Goal: Task Accomplishment & Management: Manage account settings

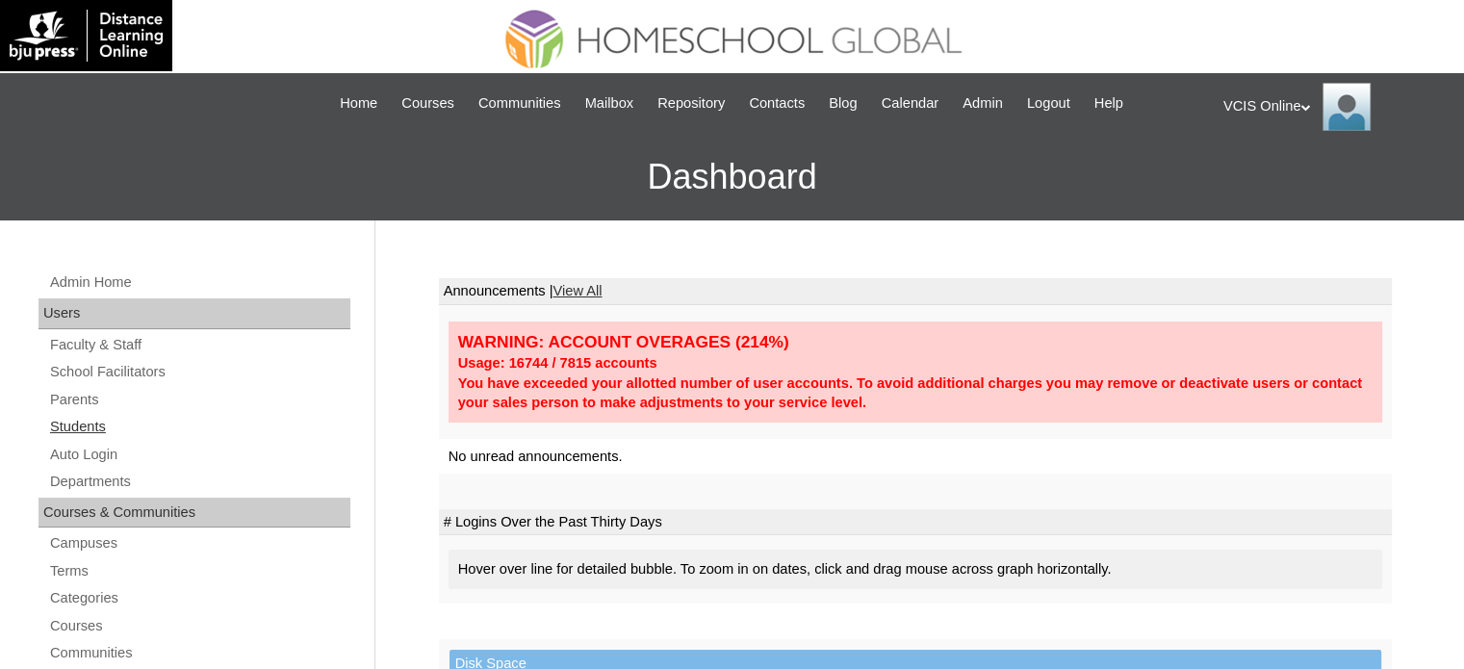
click at [77, 430] on link "Students" at bounding box center [199, 427] width 302 height 24
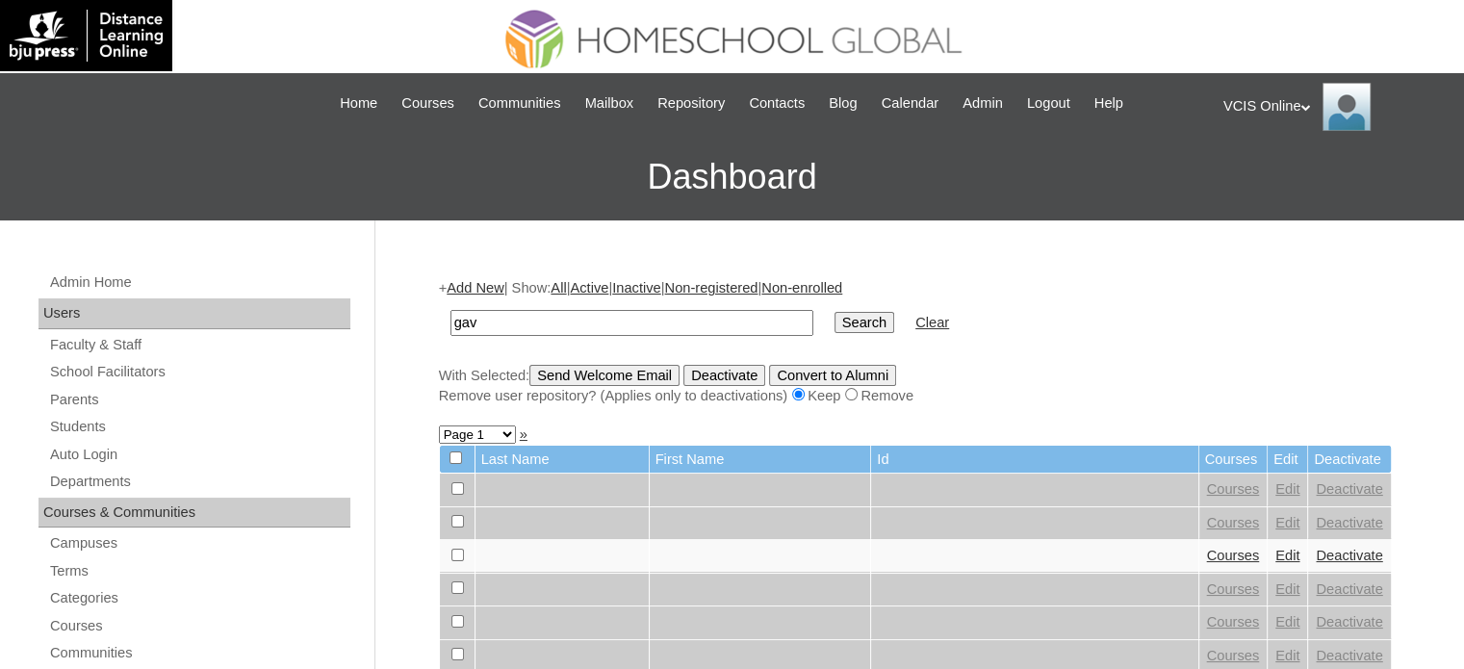
type input "[PERSON_NAME]"
click at [834, 312] on input "Search" at bounding box center [864, 322] width 60 height 21
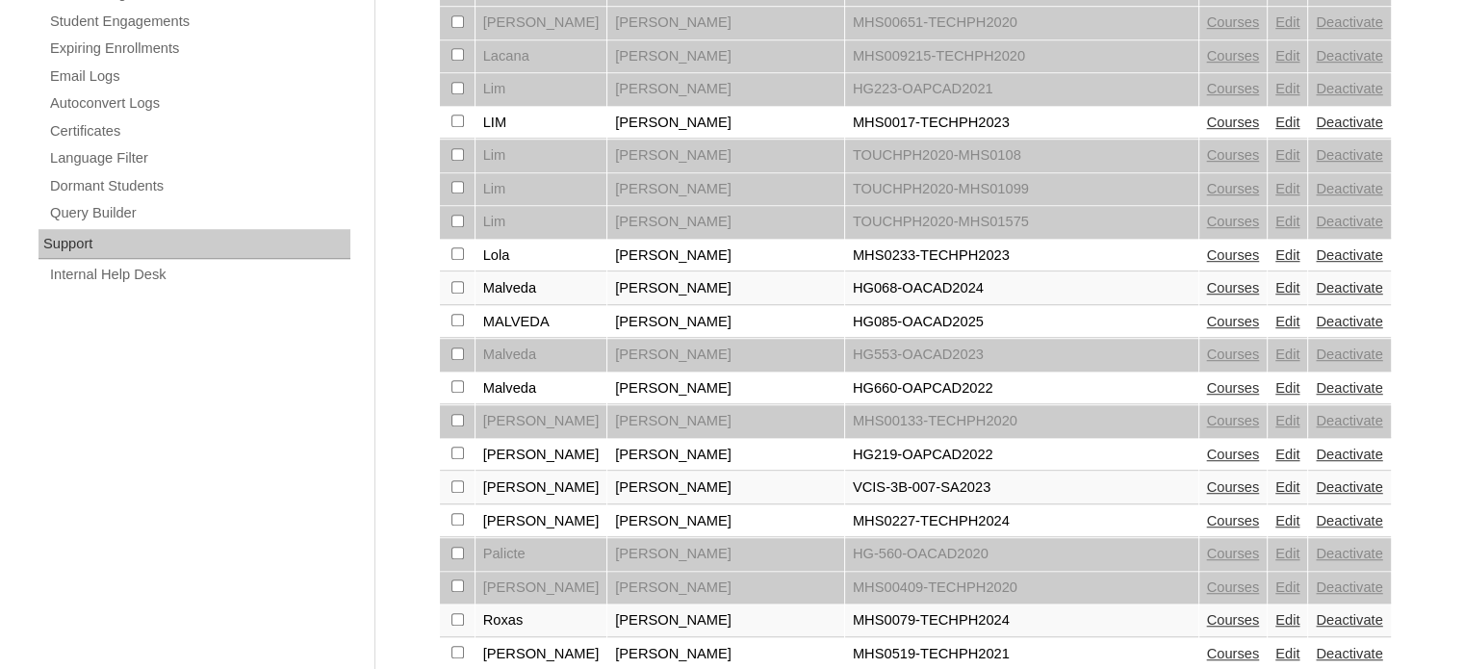
scroll to position [1403, 0]
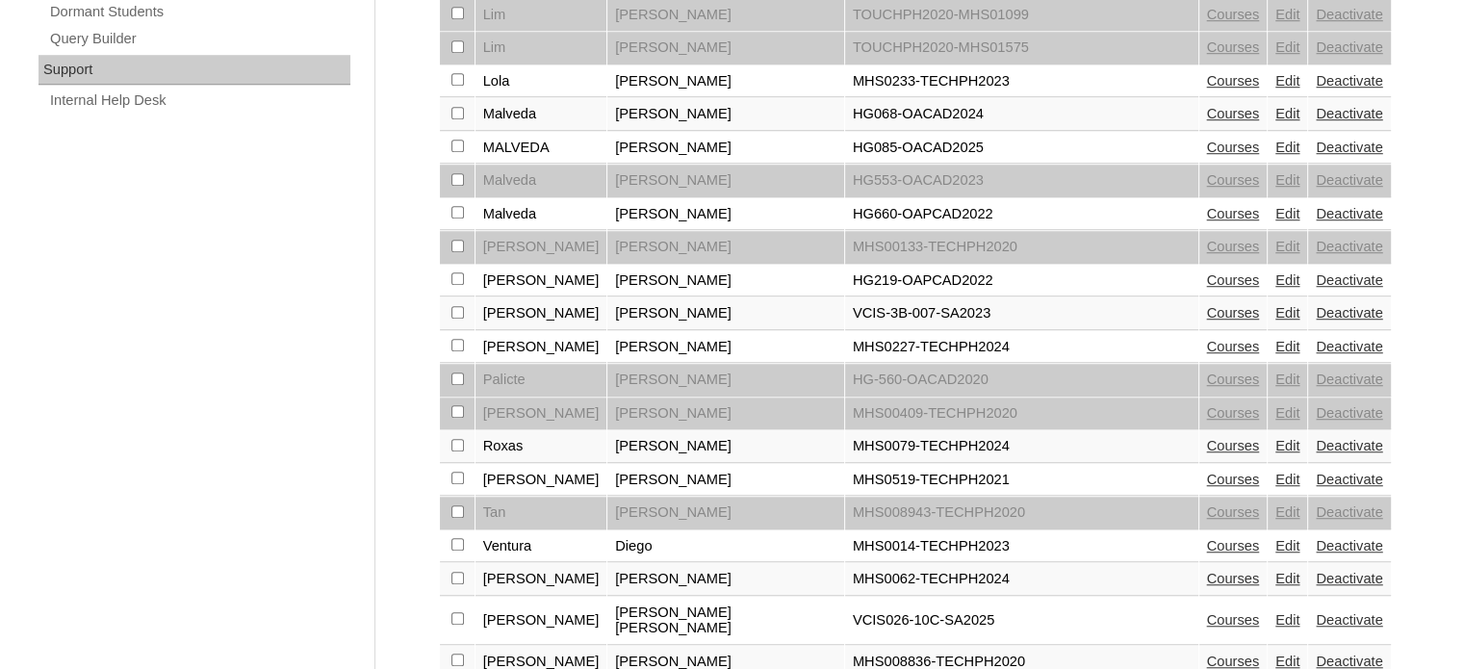
click at [1275, 612] on link "Edit" at bounding box center [1287, 619] width 24 height 15
